Goal: Transaction & Acquisition: Subscribe to service/newsletter

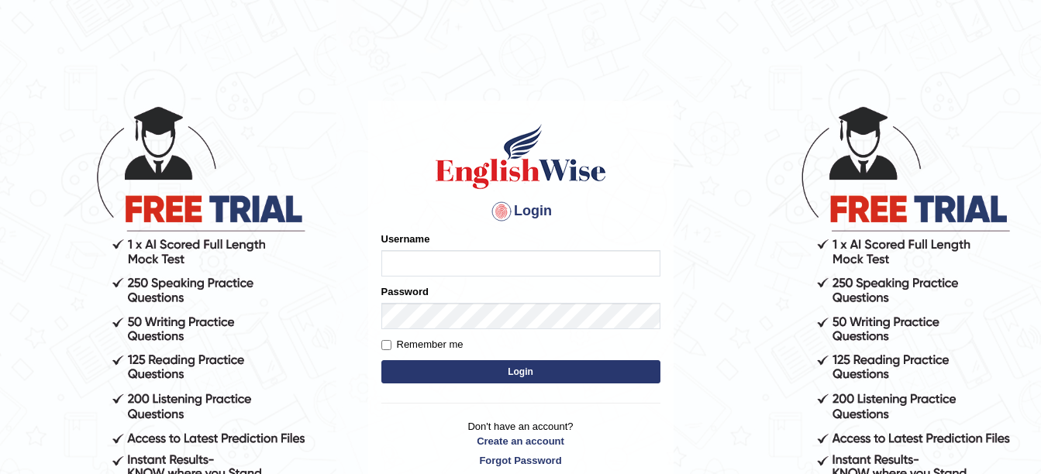
type input "filiikuna"
click at [385, 343] on input "Remember me" at bounding box center [386, 345] width 10 height 10
checkbox input "true"
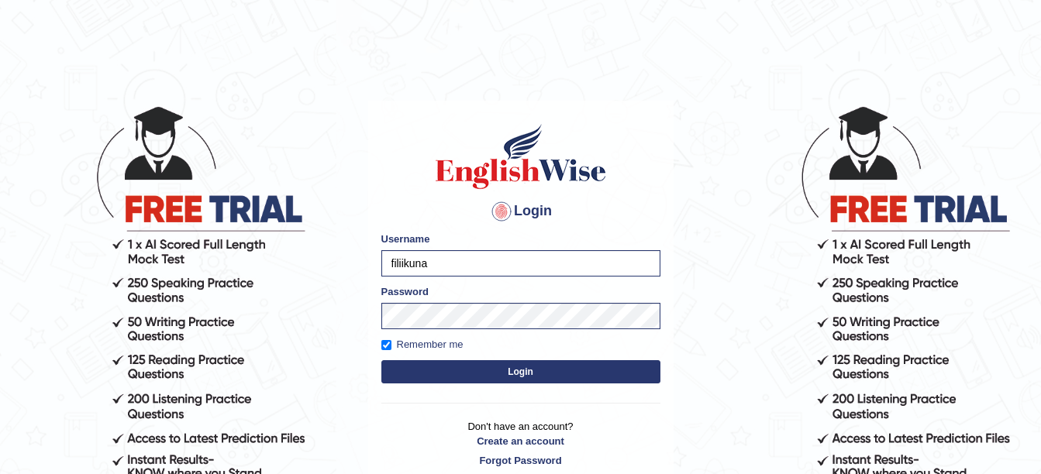
click at [515, 367] on button "Login" at bounding box center [520, 371] width 279 height 23
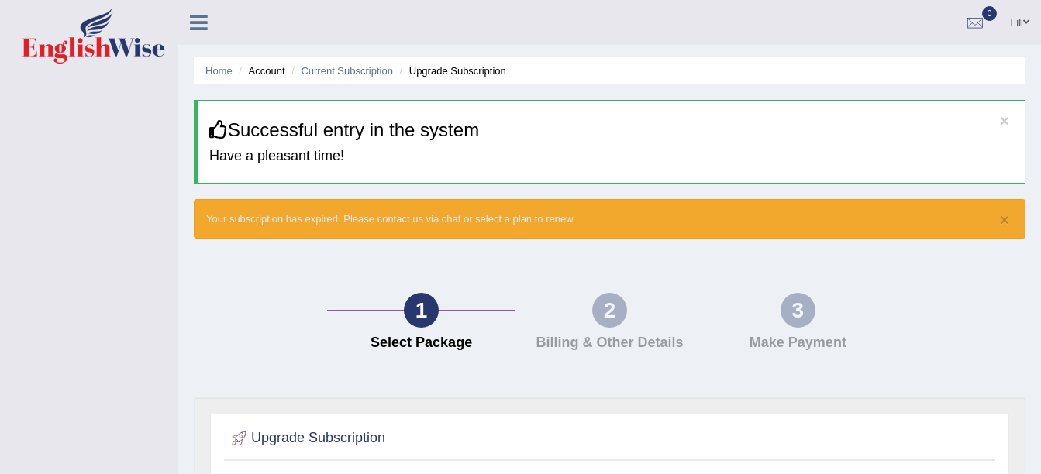
click at [615, 308] on div "2" at bounding box center [609, 310] width 35 height 35
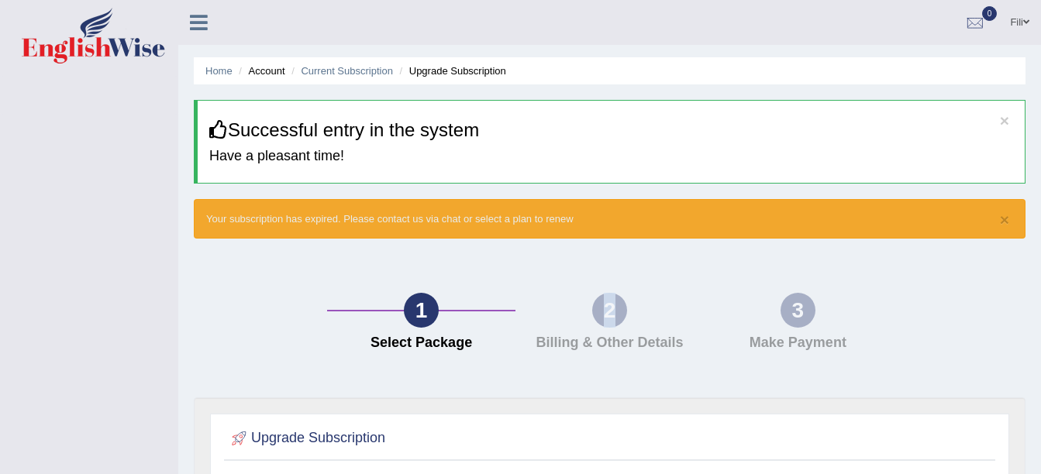
click at [615, 308] on div "2" at bounding box center [609, 310] width 35 height 35
click at [425, 316] on div "1" at bounding box center [421, 310] width 35 height 35
click at [1021, 23] on link "Fili" at bounding box center [1019, 20] width 43 height 40
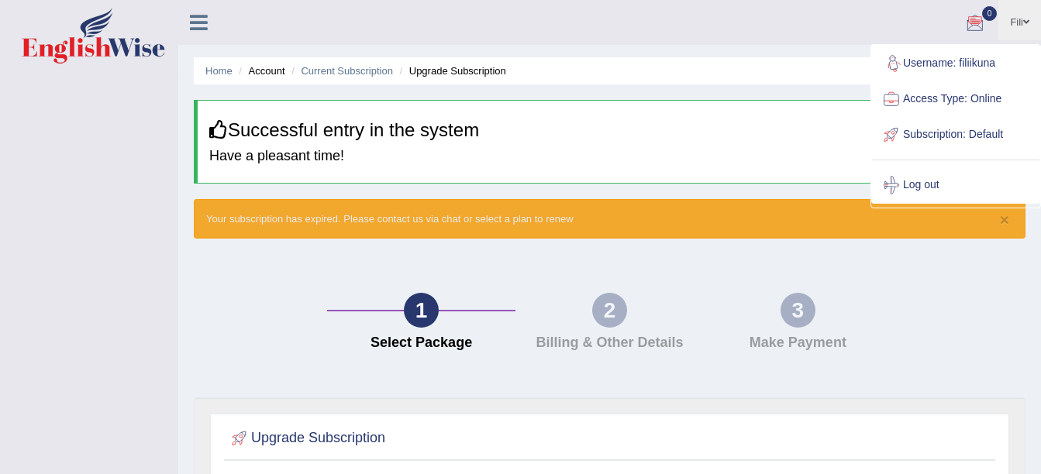
click at [822, 60] on ul "Home Account Current Subscription Upgrade Subscription" at bounding box center [609, 70] width 831 height 27
